Goal: Download file/media

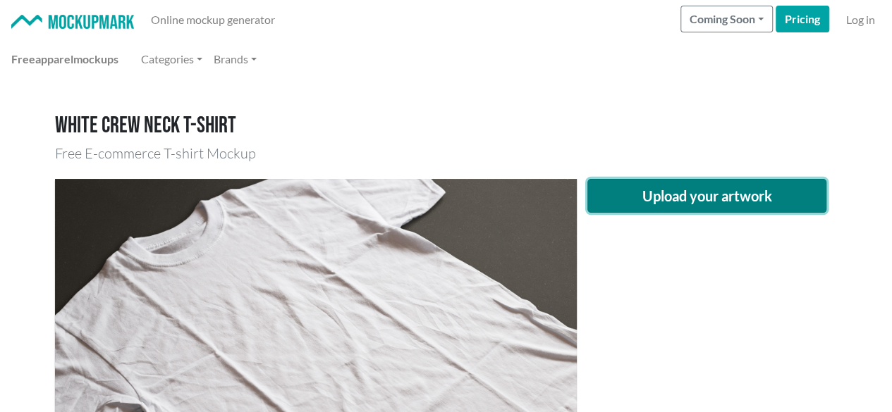
click at [691, 201] on button "Upload your artwork" at bounding box center [707, 196] width 240 height 34
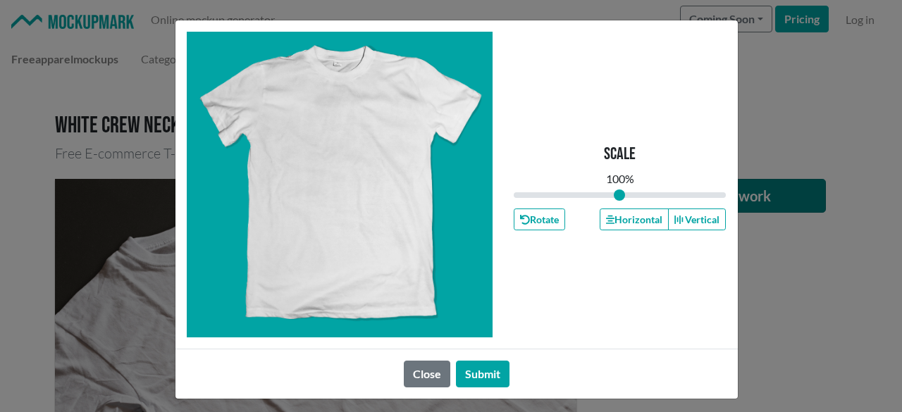
type input "1"
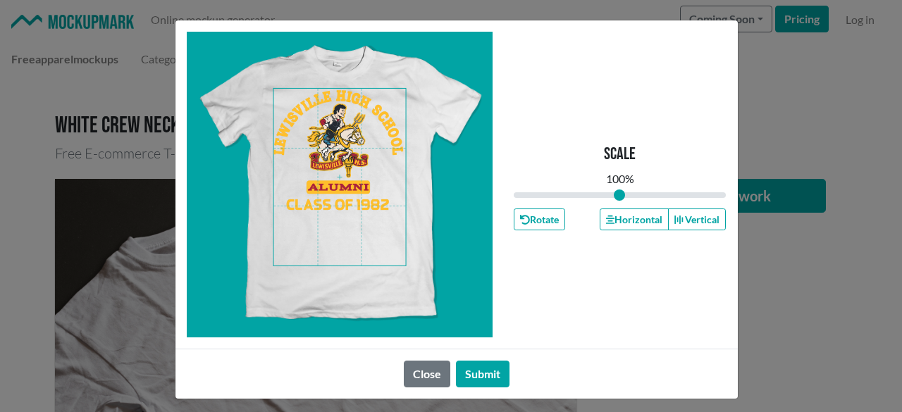
click at [323, 127] on span at bounding box center [339, 177] width 132 height 177
click at [637, 223] on button "Horizontal" at bounding box center [634, 220] width 69 height 22
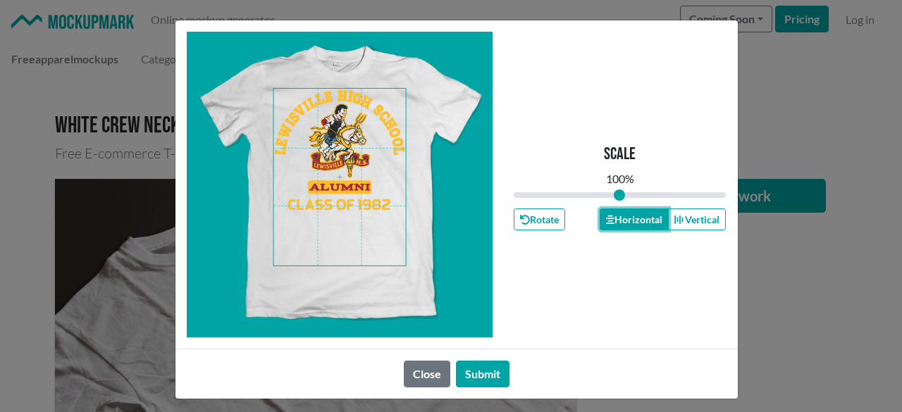
click at [637, 223] on button "Horizontal" at bounding box center [634, 220] width 69 height 22
click at [496, 373] on button "Submit" at bounding box center [483, 374] width 54 height 27
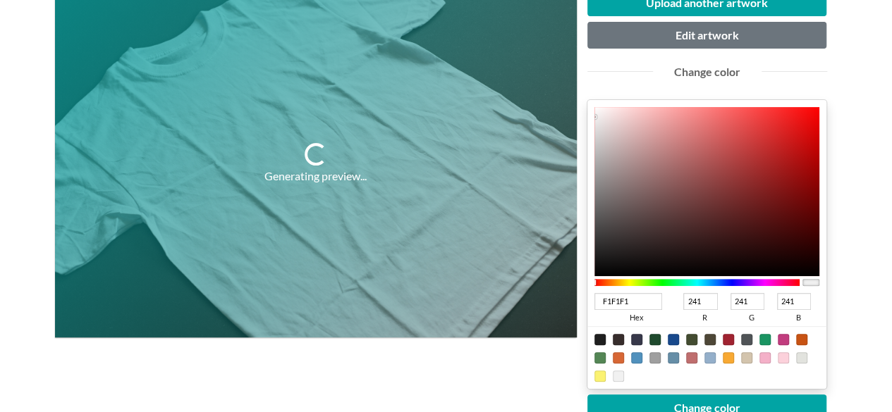
scroll to position [211, 0]
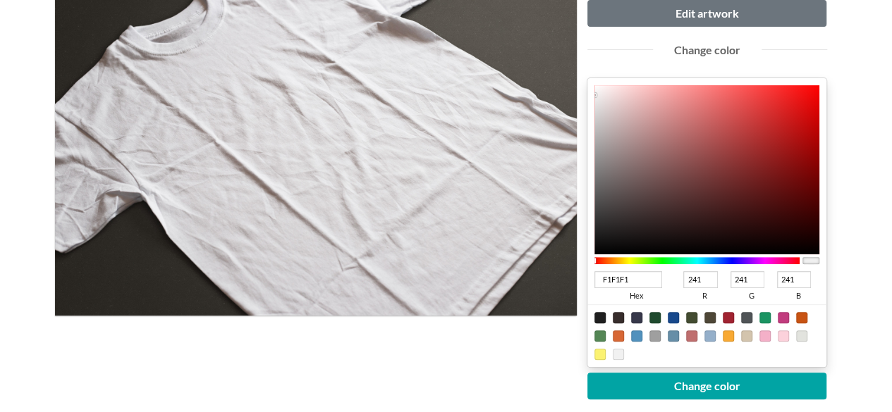
click at [724, 318] on div at bounding box center [727, 317] width 11 height 11
type input "A02331"
type input "160"
type input "35"
type input "49"
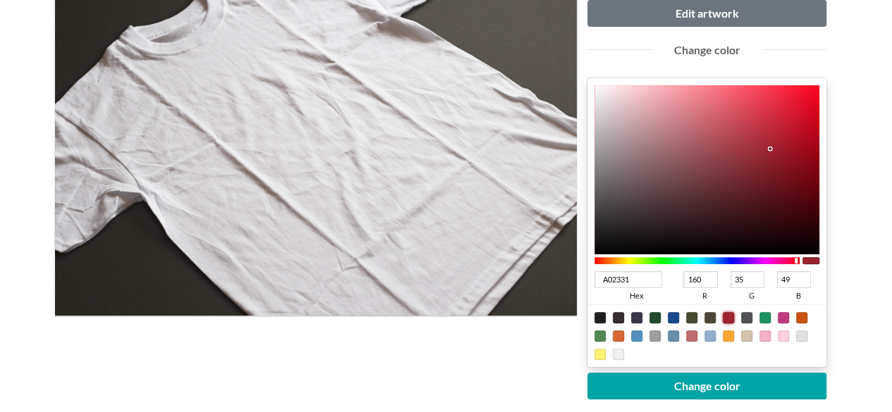
type input "5E0610"
type input "94"
type input "6"
type input "16"
type input "5A000A"
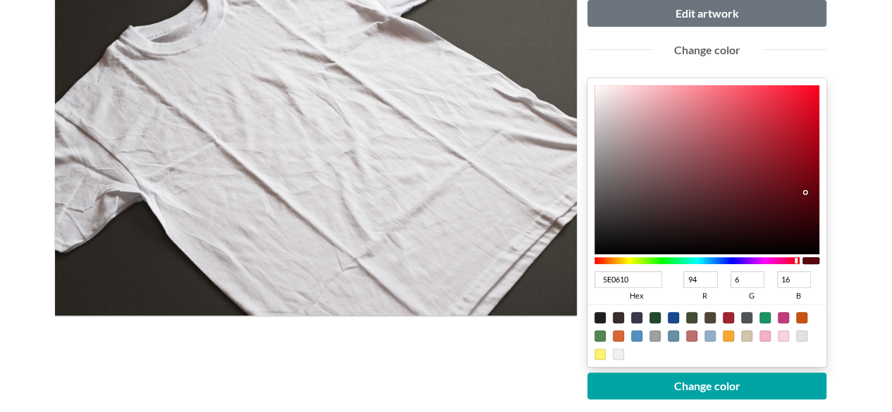
type input "90"
type input "0"
type input "10"
type input "56000A"
type input "86"
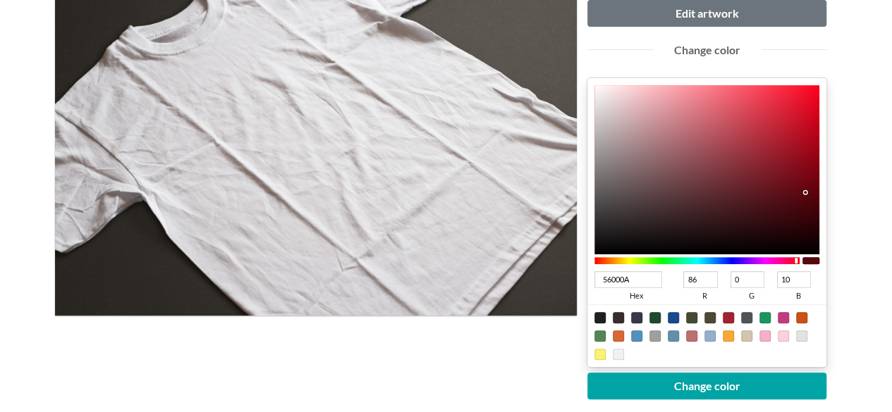
type input "54000A"
type input "84"
type input "51000A"
type input "81"
type input "4F000A"
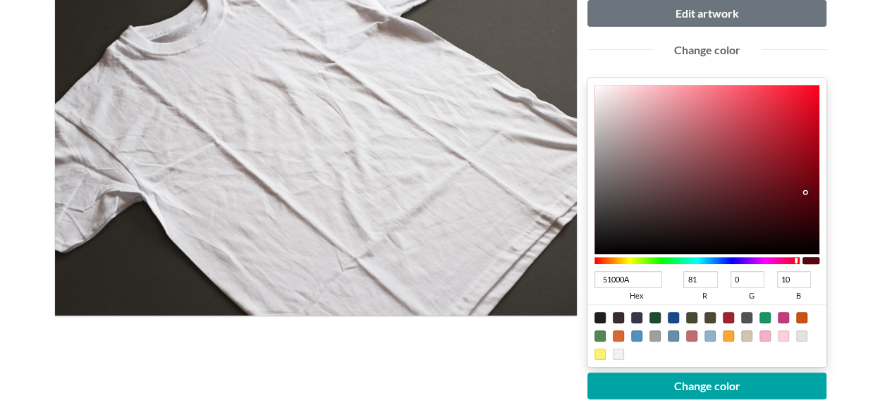
type input "79"
type input "4D000A"
type input "77"
type input "490009"
type input "73"
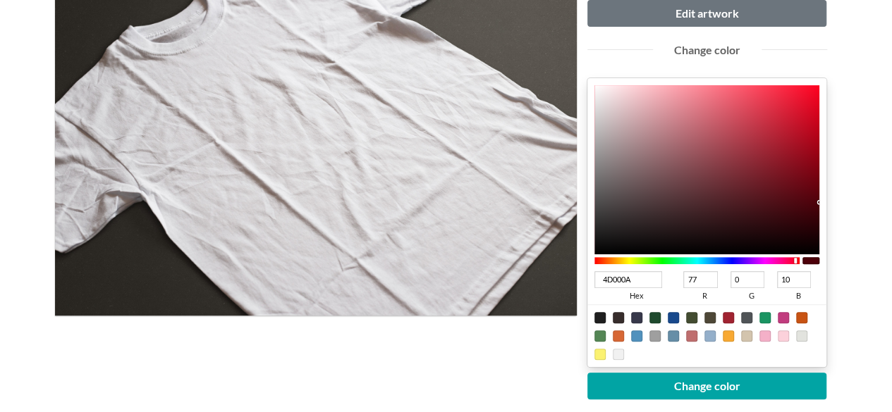
type input "9"
type input "480009"
type input "72"
type input "450009"
type input "69"
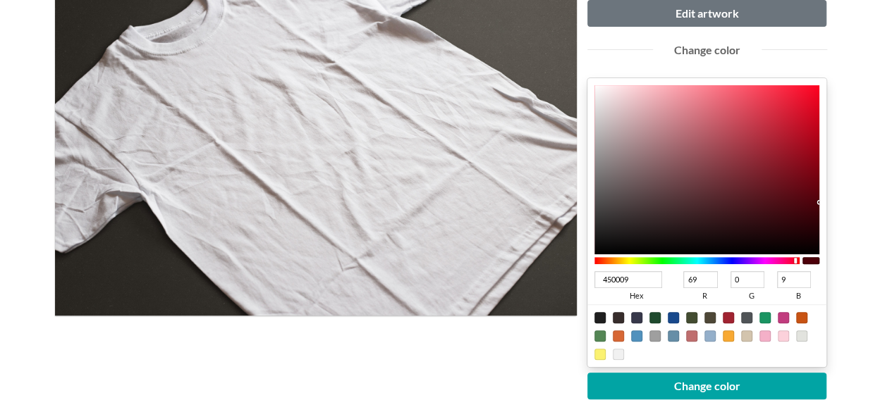
type input "430009"
type input "67"
type input "420009"
type input "66"
type input "410009"
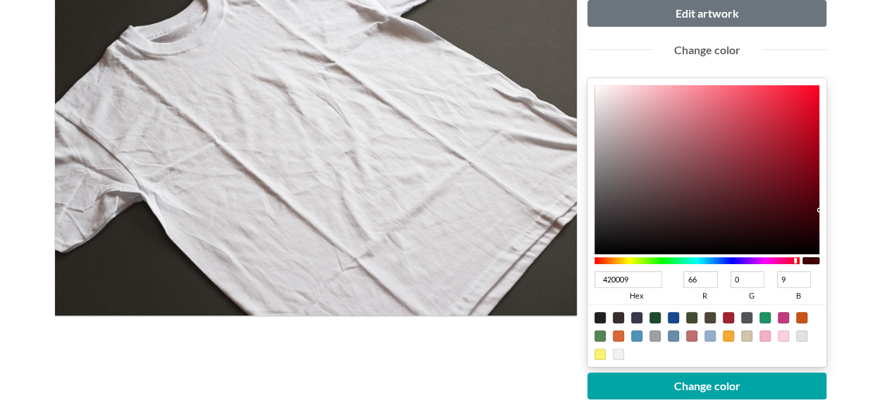
type input "65"
type input "3F0009"
type input "63"
type input "3E0009"
type input "62"
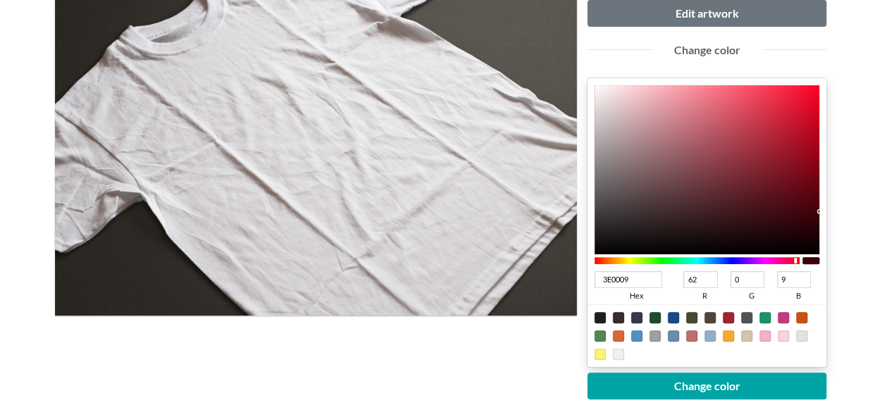
type input "3A0008"
type input "58"
type input "8"
type input "390008"
type input "57"
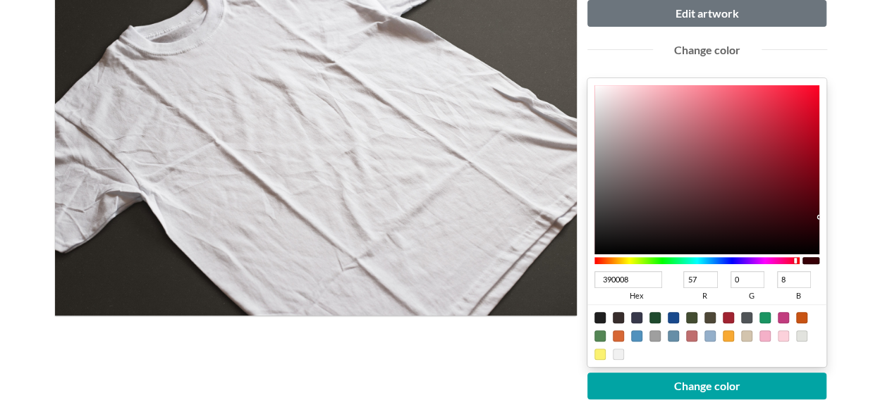
type input "3A0008"
type input "58"
type input "3C0008"
type input "60"
type input "3D0008"
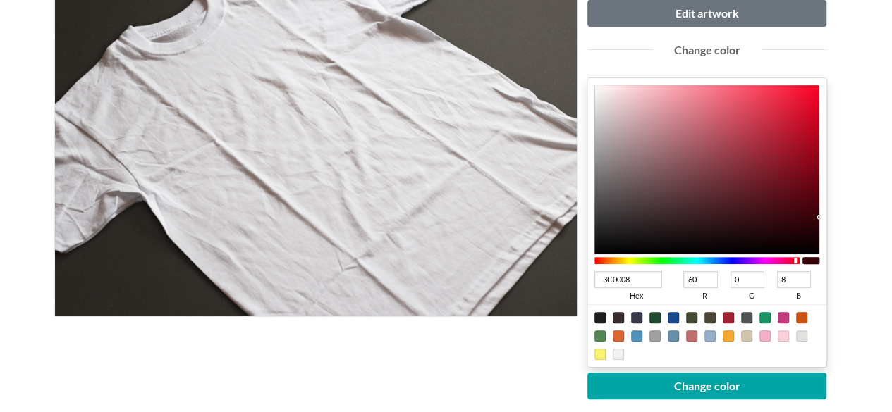
type input "61"
type input "3E0008"
type input "62"
drag, startPoint x: 805, startPoint y: 191, endPoint x: 875, endPoint y: 212, distance: 73.6
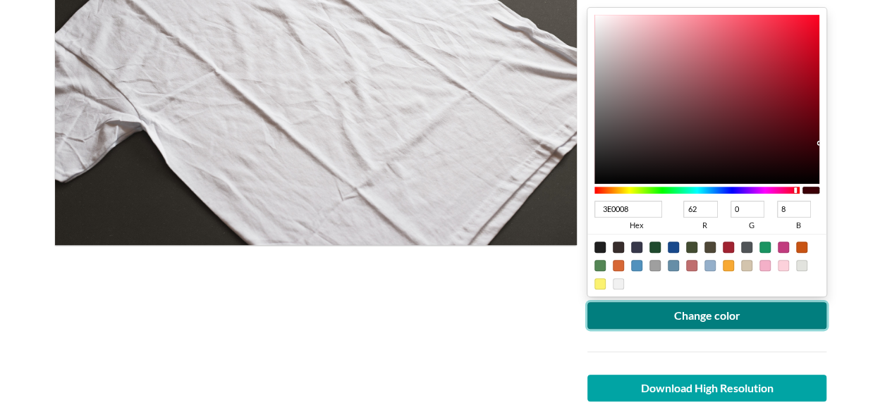
drag, startPoint x: 739, startPoint y: 309, endPoint x: 467, endPoint y: 275, distance: 273.5
click at [738, 308] on button "Change color" at bounding box center [707, 315] width 240 height 27
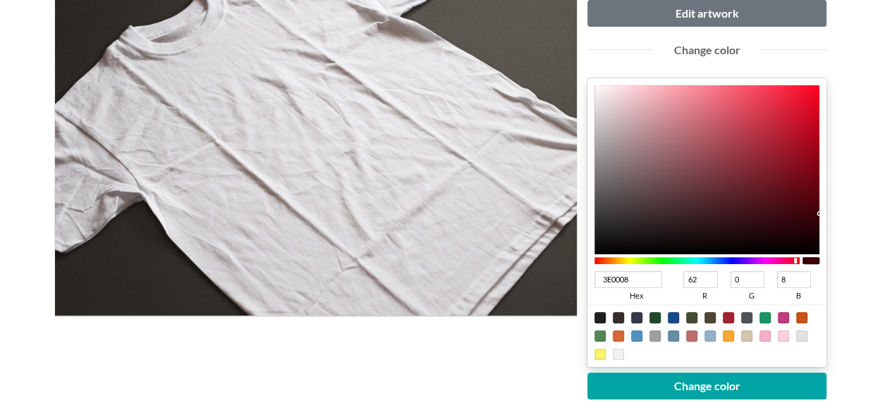
type input "3E001B"
type input "27"
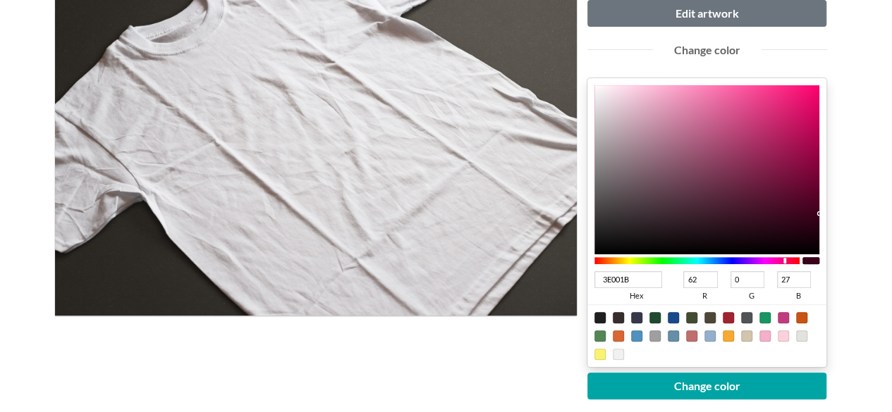
type input "3E0019"
type input "25"
type input "3E0017"
type input "23"
type input "3E0016"
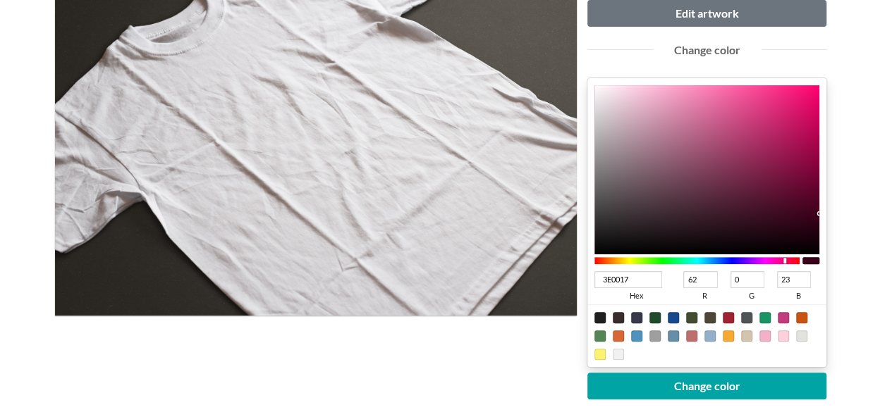
type input "22"
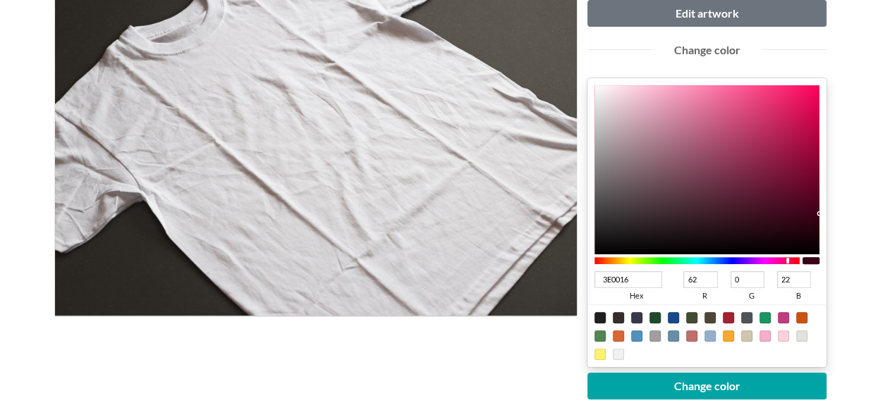
type input "3E0015"
type input "21"
type input "3E0012"
type input "18"
type input "3E0011"
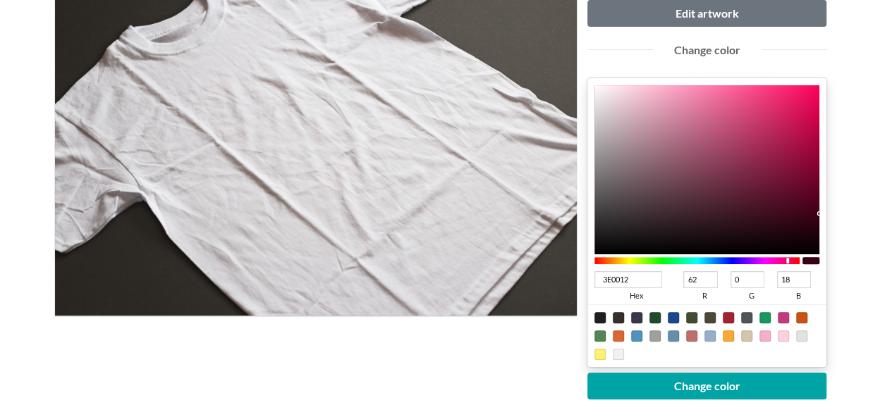
type input "17"
type input "3E0010"
type input "16"
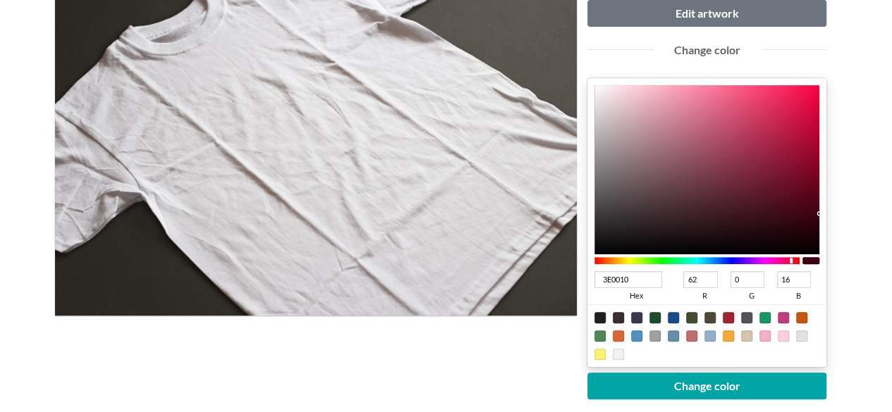
click at [791, 259] on div at bounding box center [697, 260] width 206 height 7
click at [638, 277] on input "3E0010" at bounding box center [628, 279] width 68 height 17
type input "3E0"
type input "51"
type input "238"
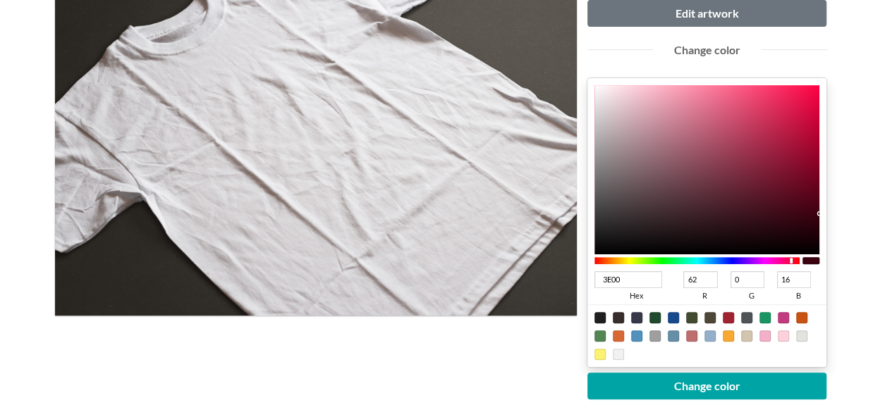
type input "0"
type input "3"
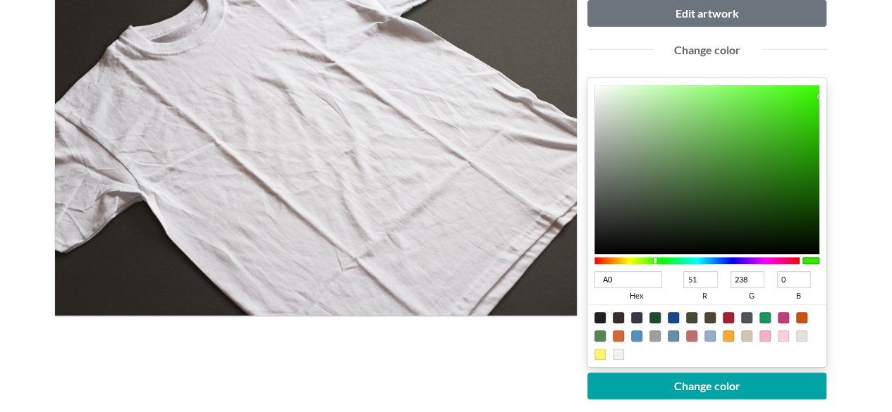
type input "A00"
type input "170"
type input "0"
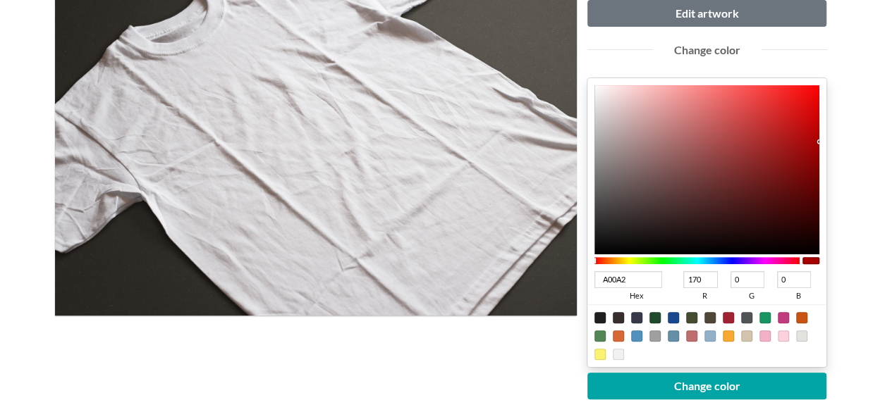
type input "A00A25"
type input "160"
type input "10"
type input "37"
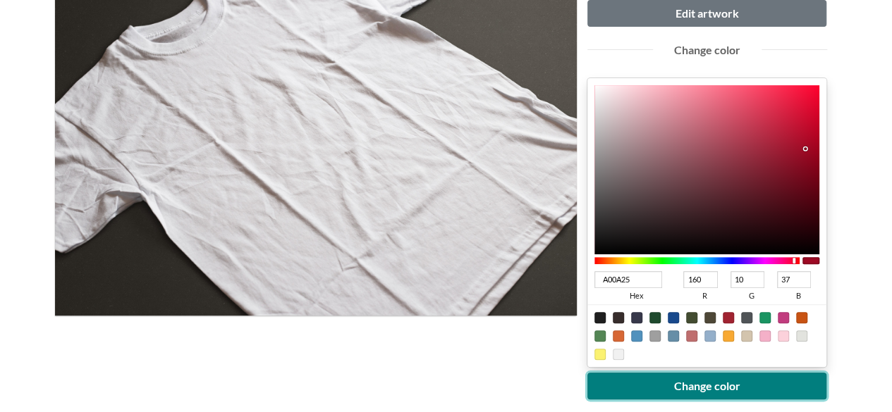
click at [693, 387] on button "Change color" at bounding box center [707, 386] width 240 height 27
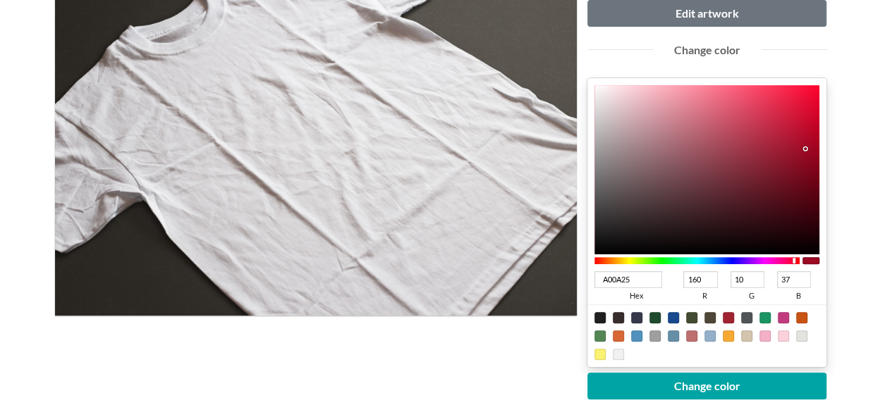
type input "7A0419"
type input "122"
type input "4"
type input "25"
type input "7B0419"
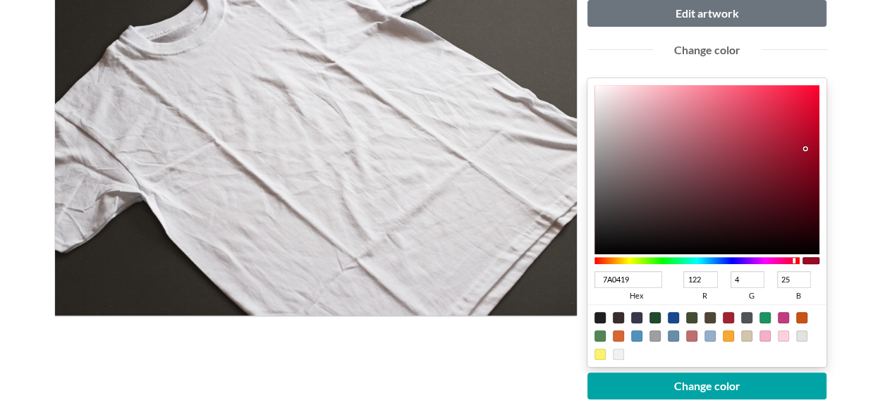
type input "123"
type input "7B0016"
type input "0"
type input "22"
type input "7A0016"
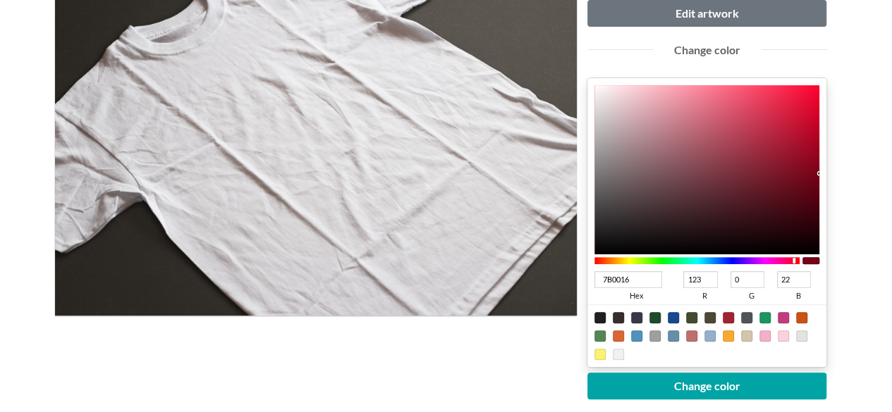
type input "122"
type input "780016"
type input "120"
type input "710015"
type input "113"
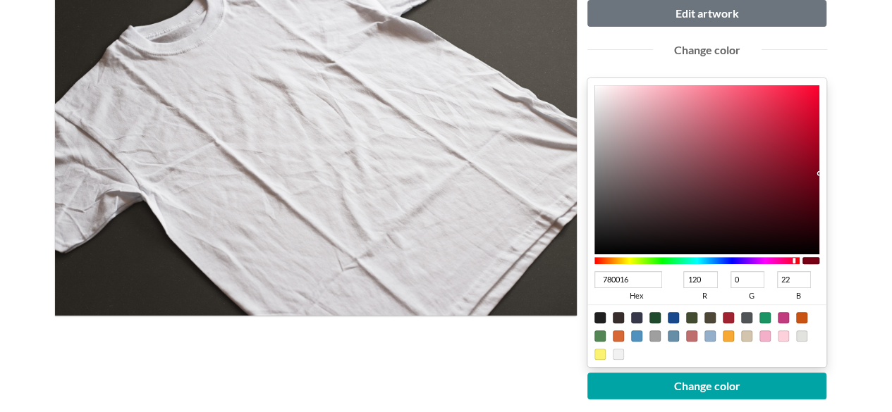
type input "21"
type input "700015"
type input "112"
type input "6E0015"
type input "110"
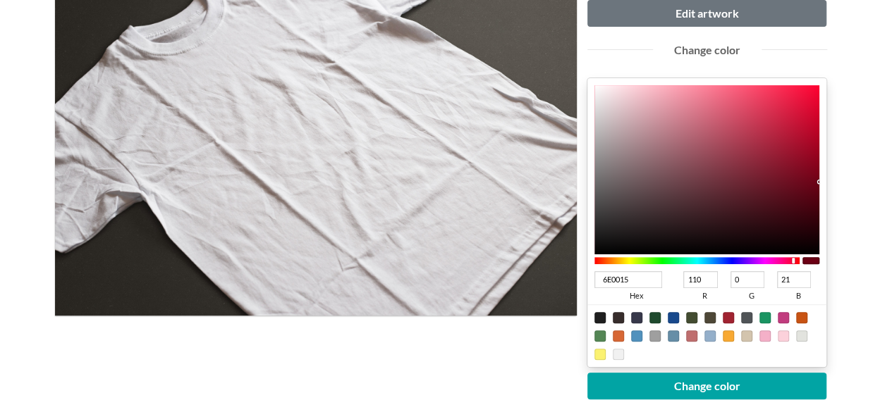
type input "670014"
type input "103"
type input "20"
type input "650014"
type input "101"
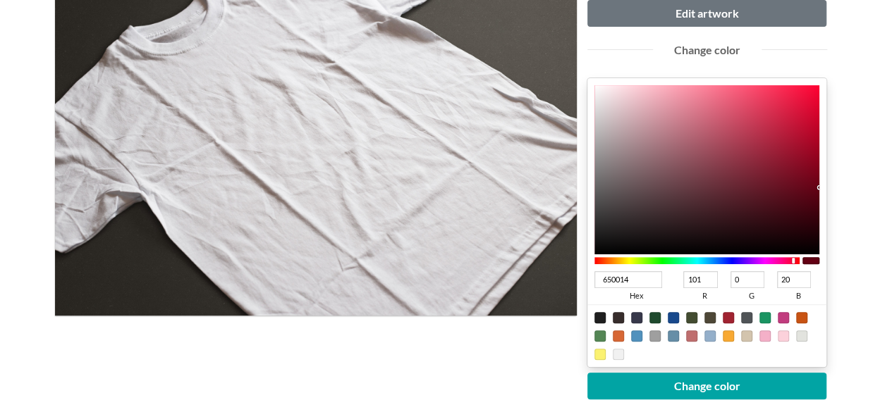
type input "670014"
type input "103"
type input "680014"
type input "104"
type input "690014"
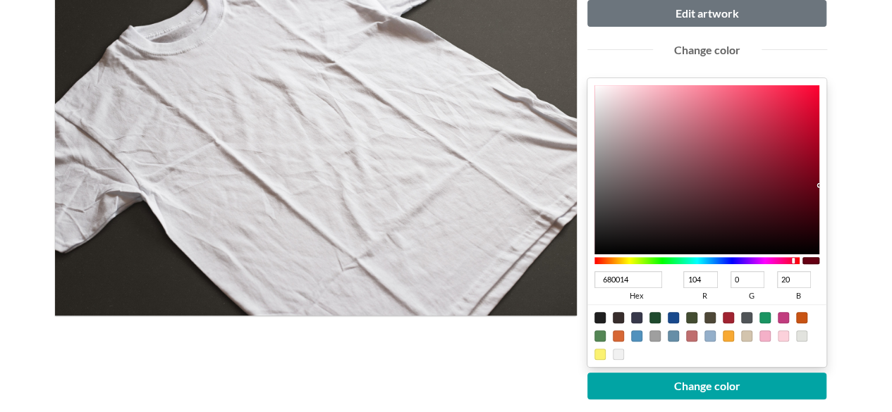
type input "105"
drag, startPoint x: 811, startPoint y: 173, endPoint x: 887, endPoint y: 184, distance: 76.2
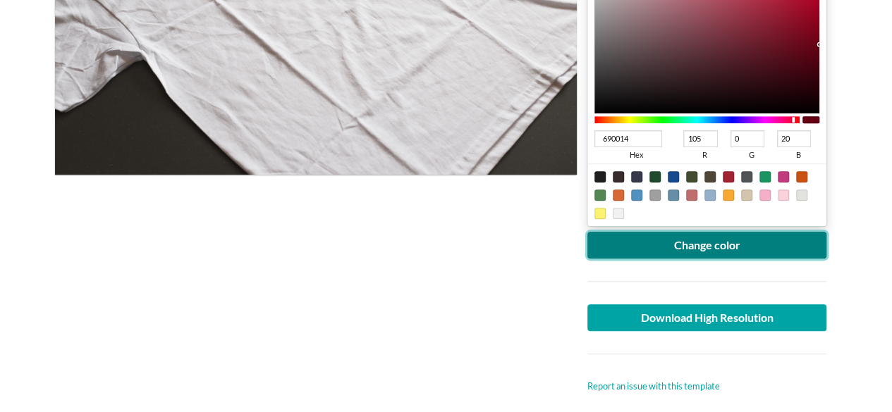
click at [707, 237] on button "Change color" at bounding box center [707, 245] width 240 height 27
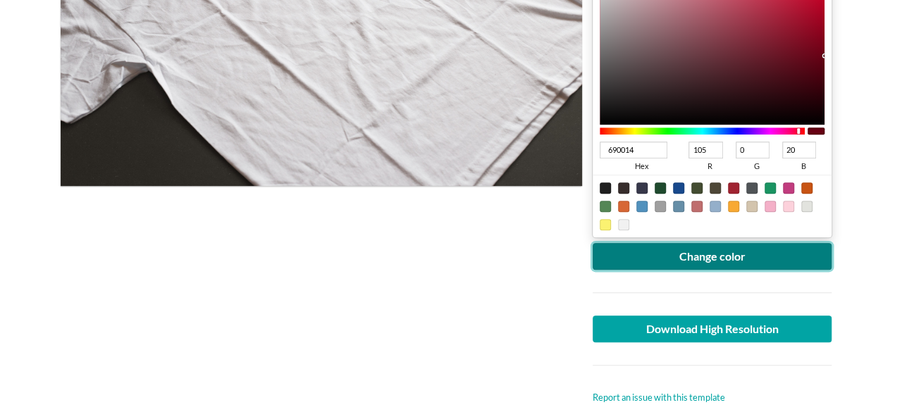
scroll to position [352, 0]
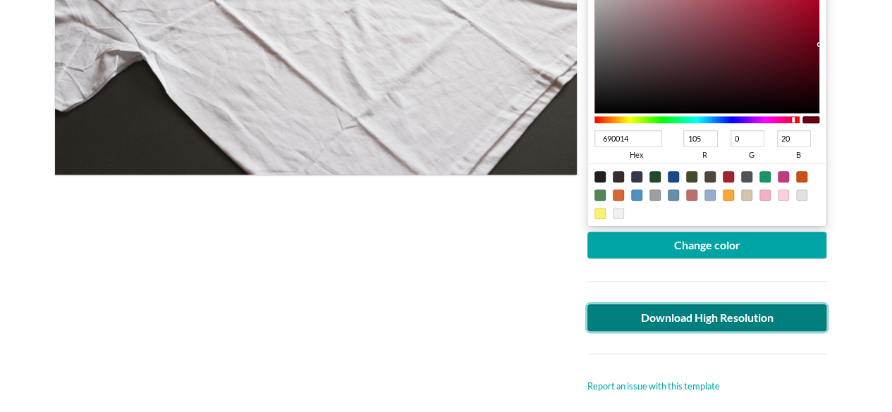
click at [653, 319] on link "Download High Resolution" at bounding box center [707, 317] width 240 height 27
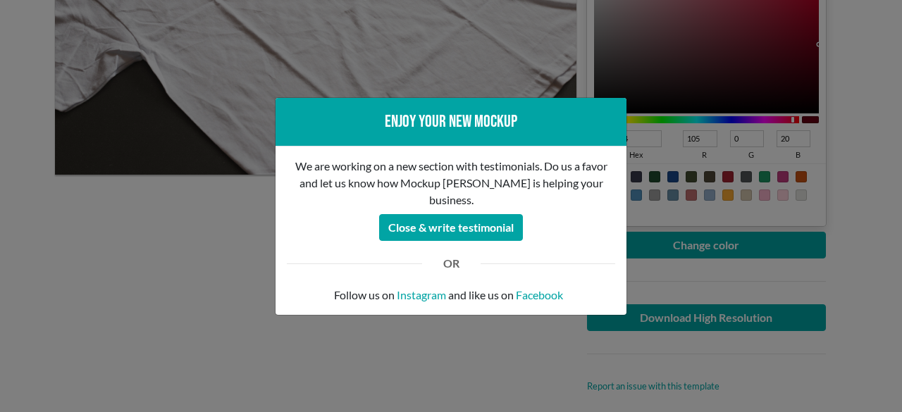
drag, startPoint x: 258, startPoint y: 302, endPoint x: 228, endPoint y: 293, distance: 31.0
click at [256, 302] on div "Enjoy your new mockup We are working on a new section with testimonials. Do us …" at bounding box center [451, 206] width 902 height 412
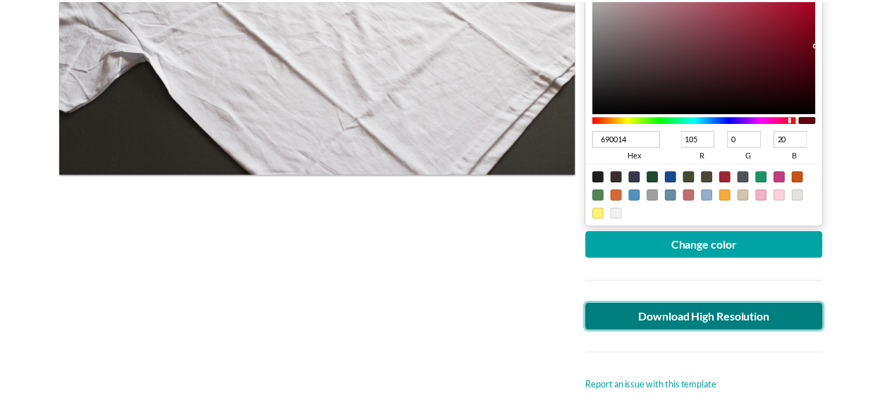
scroll to position [141, 0]
